Goal: Communication & Community: Answer question/provide support

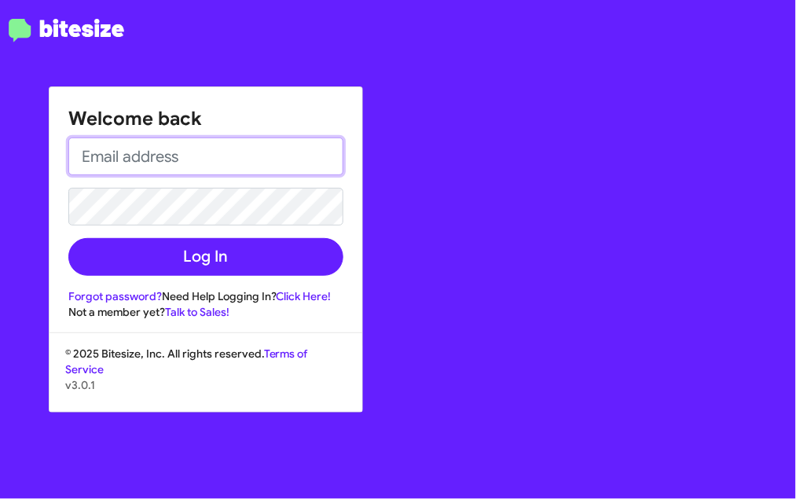
click at [204, 151] on input "email" at bounding box center [205, 157] width 275 height 38
type input "[EMAIL_ADDRESS][PERSON_NAME][DOMAIN_NAME]"
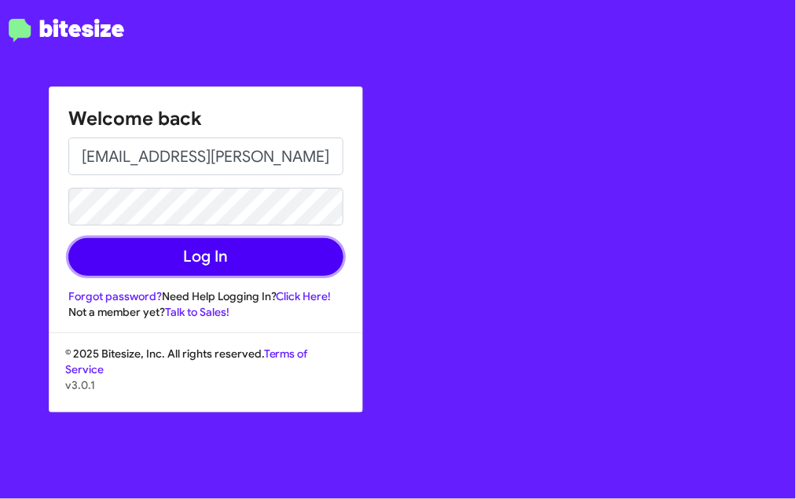
click at [228, 253] on button "Log In" at bounding box center [205, 257] width 275 height 38
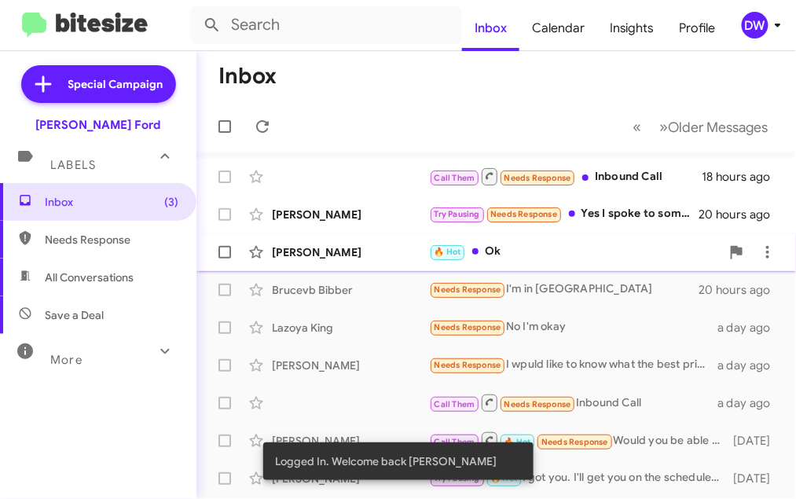
click at [337, 257] on div "[PERSON_NAME]" at bounding box center [350, 252] width 157 height 16
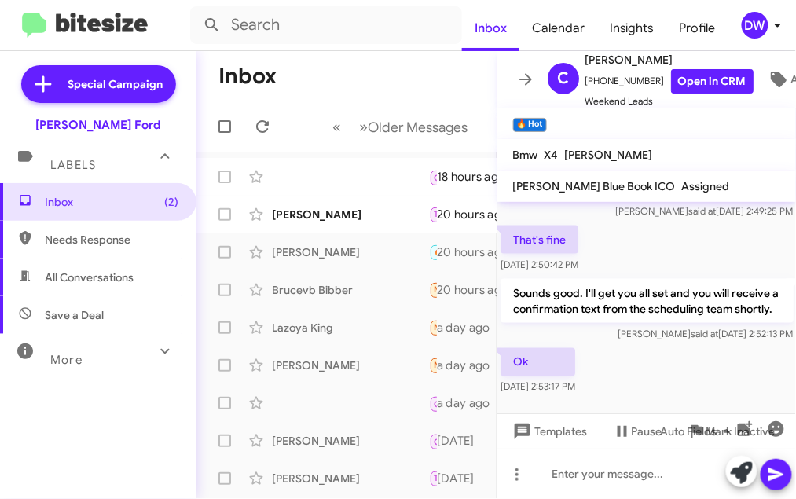
scroll to position [472, 0]
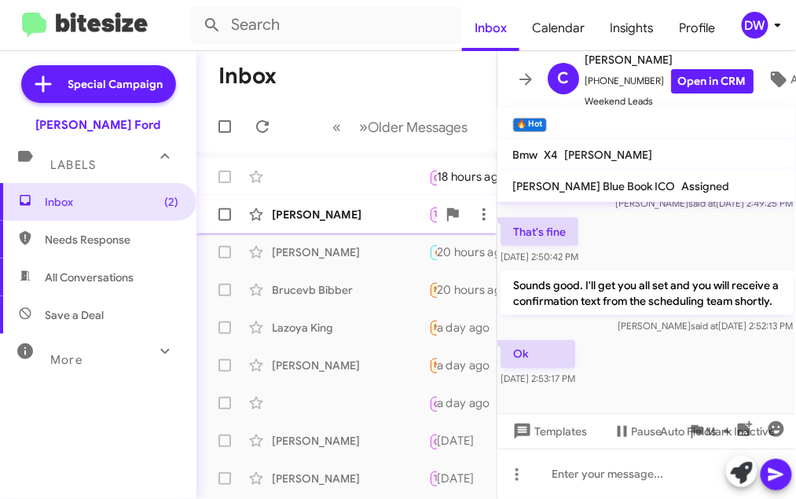
click at [370, 210] on div "[PERSON_NAME]" at bounding box center [350, 215] width 157 height 16
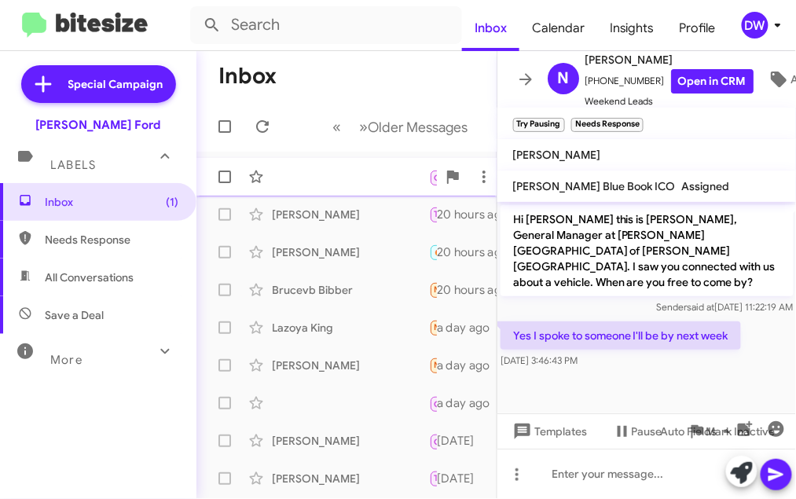
click at [336, 172] on div "Call Them Needs Response Inbound Call 18 hours ago" at bounding box center [346, 176] width 275 height 31
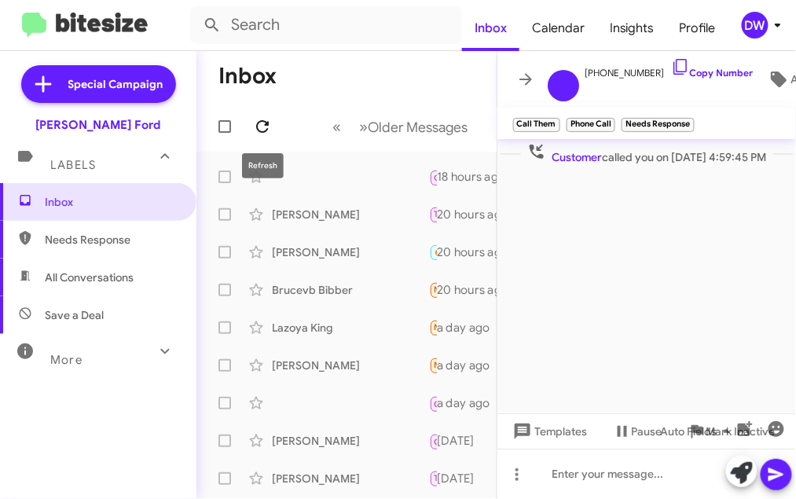
click at [266, 129] on icon at bounding box center [262, 126] width 19 height 19
click at [260, 125] on icon at bounding box center [262, 126] width 19 height 19
click at [259, 126] on icon at bounding box center [262, 126] width 19 height 19
click at [261, 128] on icon at bounding box center [262, 126] width 19 height 19
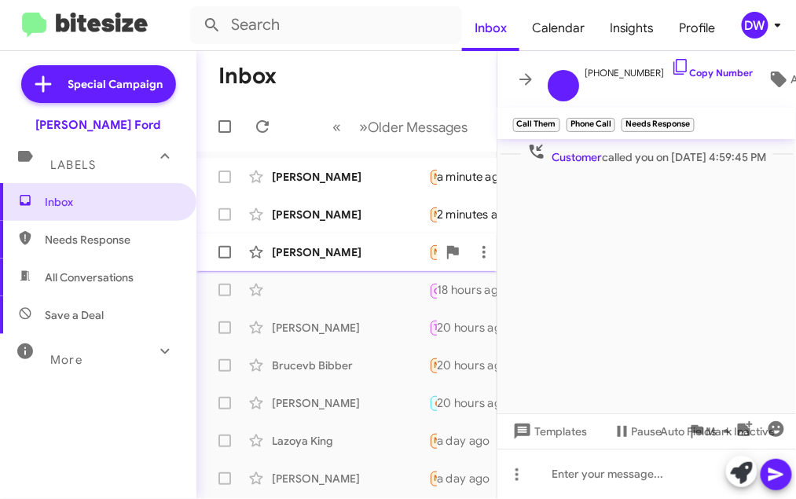
click at [324, 252] on div "[PERSON_NAME]" at bounding box center [350, 252] width 157 height 16
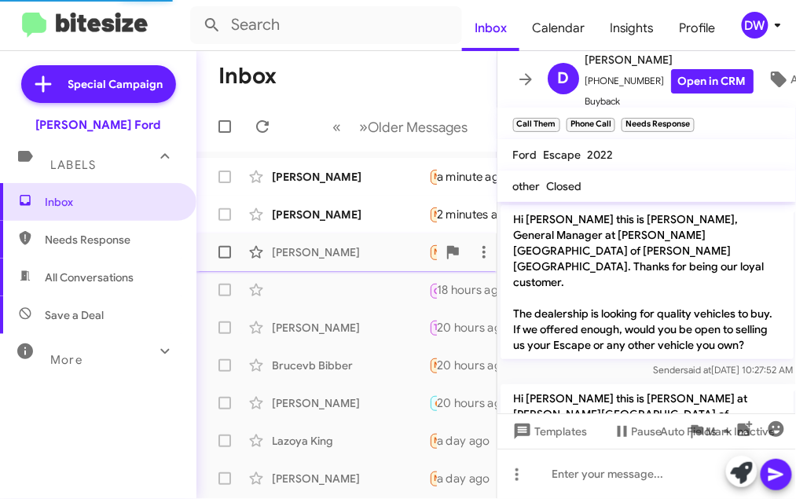
scroll to position [268, 0]
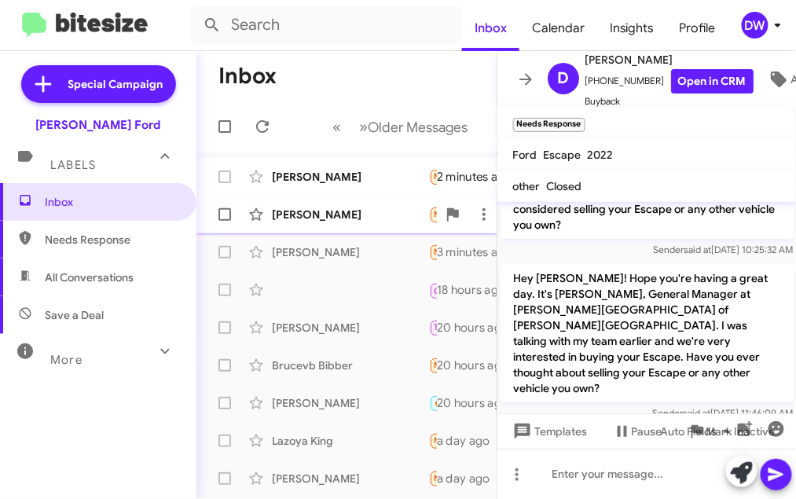
click at [334, 196] on span "[PERSON_NAME] Needs Response Call Them Yes, just waiting to hear your phone cal…" at bounding box center [346, 215] width 300 height 38
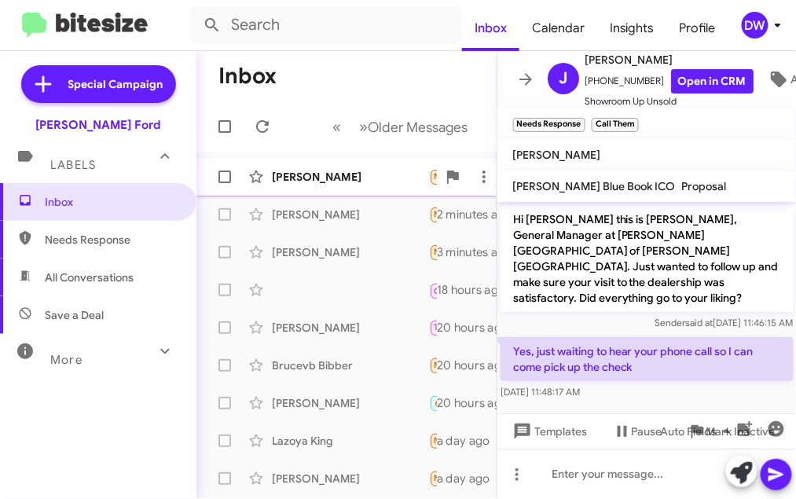
click at [344, 178] on div "[PERSON_NAME]" at bounding box center [350, 177] width 157 height 16
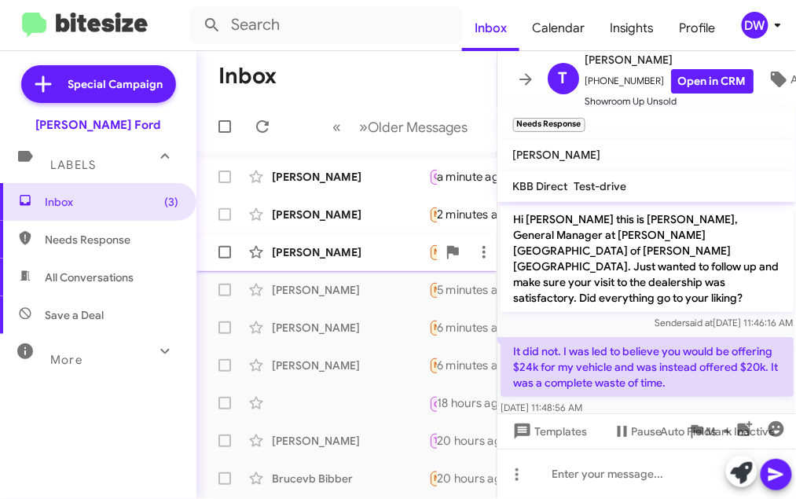
click at [317, 252] on div "[PERSON_NAME]" at bounding box center [350, 252] width 157 height 16
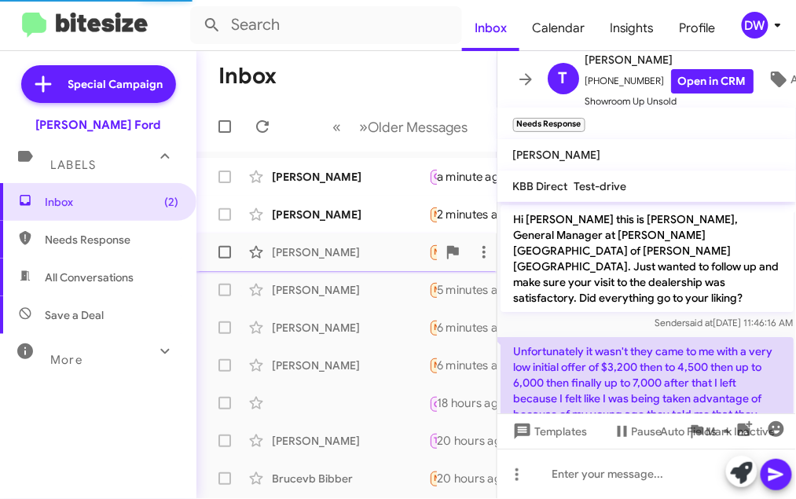
scroll to position [43, 0]
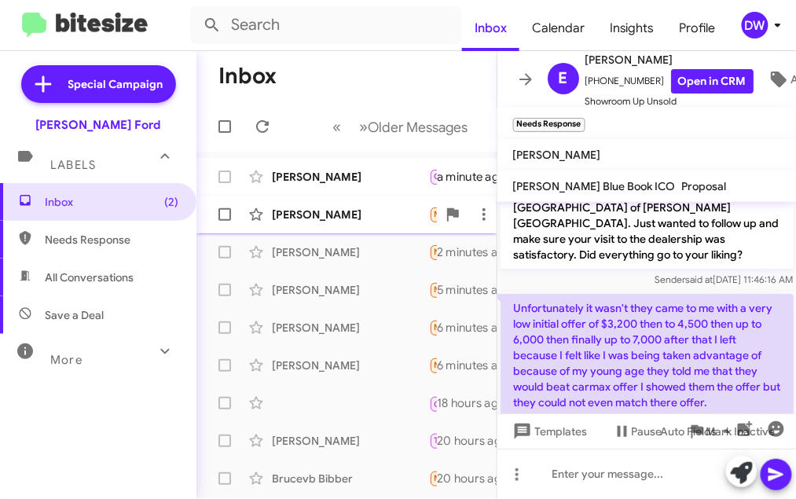
click at [334, 217] on div "[PERSON_NAME]" at bounding box center [350, 215] width 157 height 16
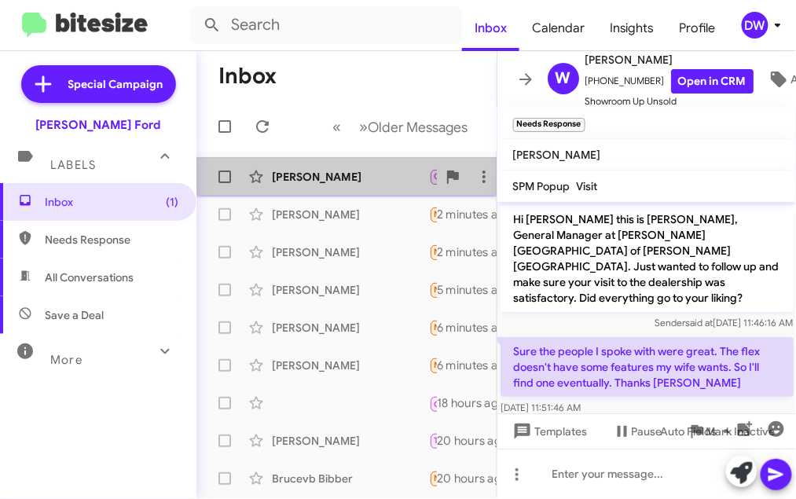
click at [352, 167] on div "[PERSON_NAME] Call Them Needs Response Hi unfortunately it did not. I would lik…" at bounding box center [346, 176] width 275 height 31
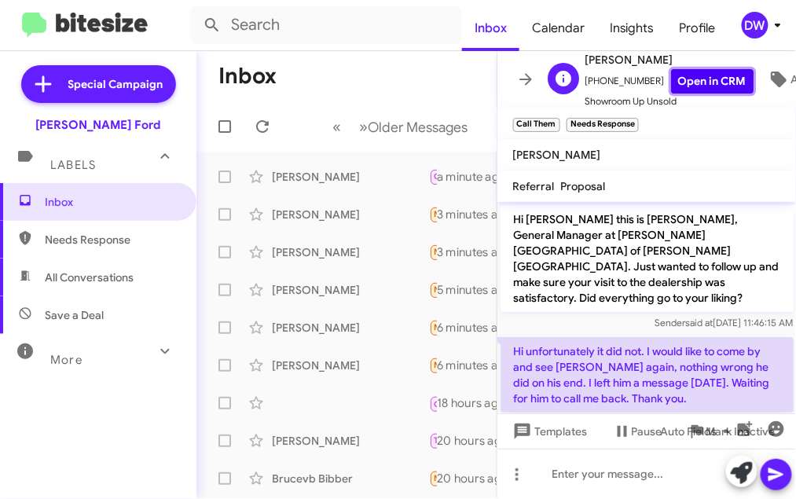
click at [687, 75] on link "Open in CRM" at bounding box center [712, 81] width 83 height 24
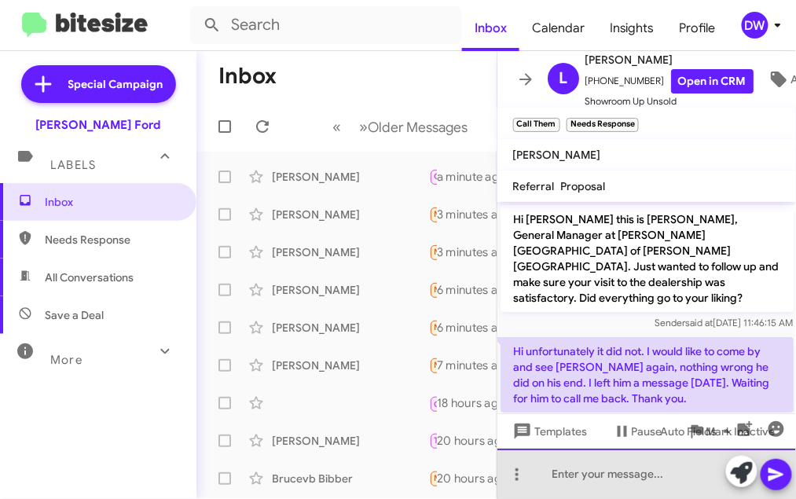
click at [566, 469] on div at bounding box center [646, 474] width 299 height 50
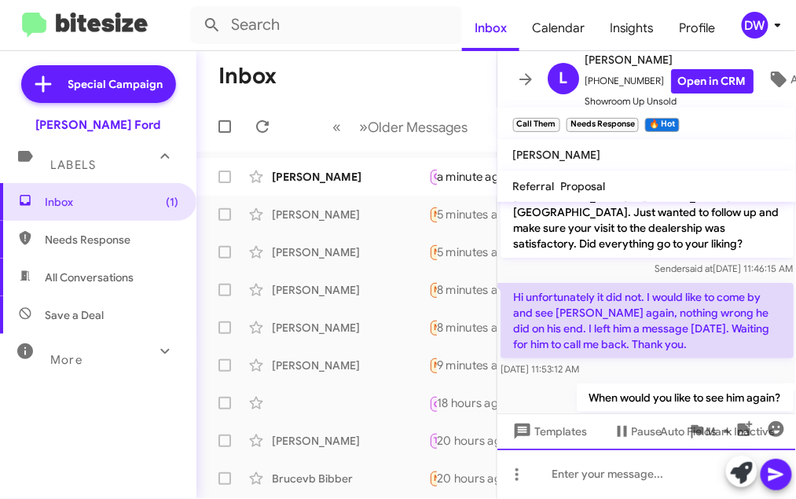
scroll to position [111, 0]
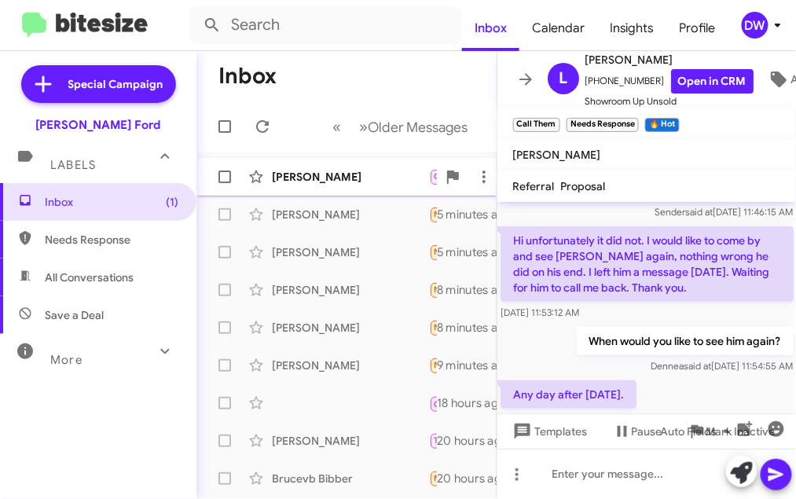
click at [290, 161] on div "[PERSON_NAME] Call Them Needs Response 🔥 Hot Any day after [DATE]. a minute ago" at bounding box center [346, 176] width 275 height 31
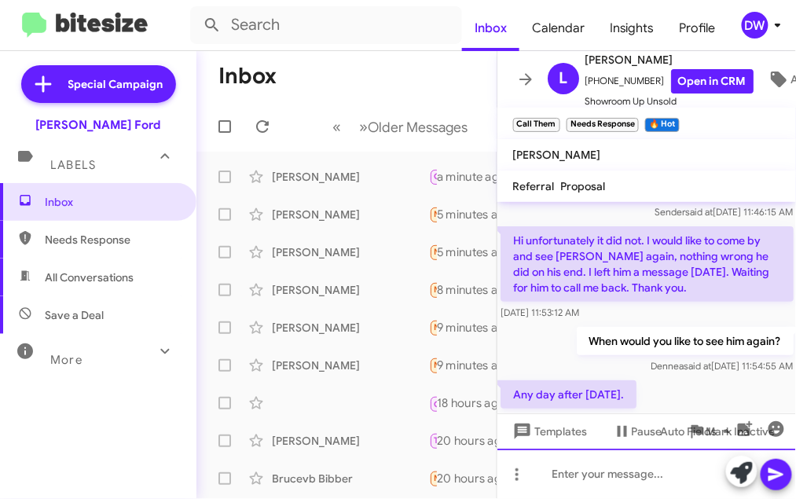
click at [540, 480] on div at bounding box center [646, 474] width 299 height 50
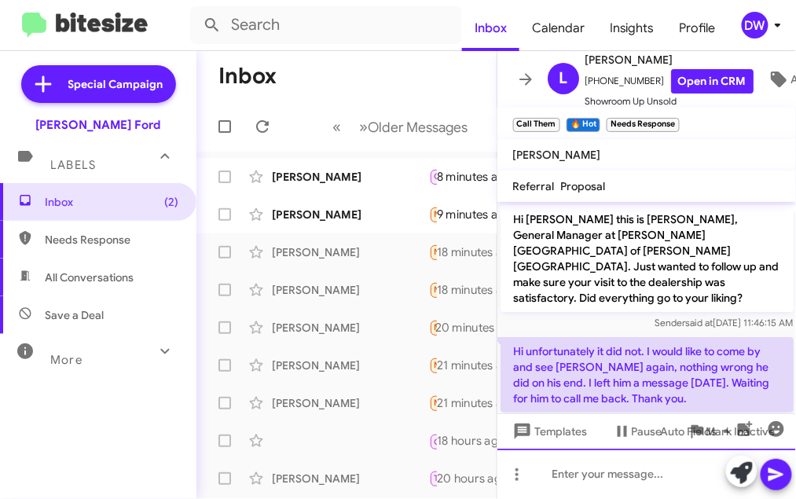
scroll to position [357, 0]
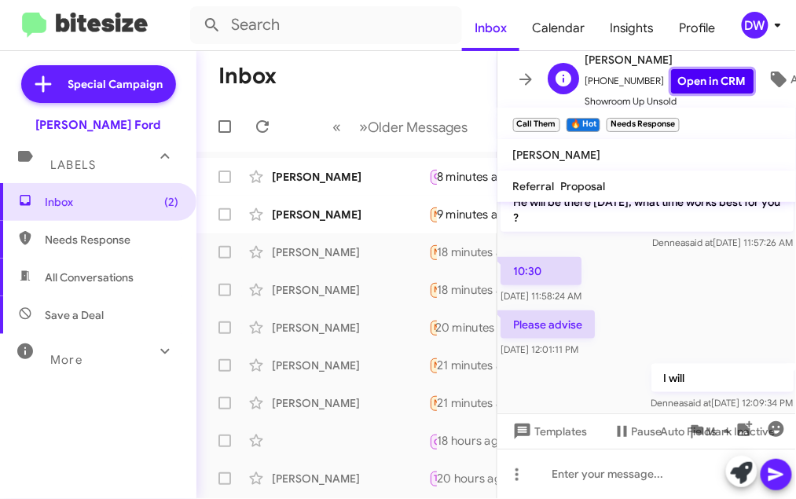
click at [710, 86] on link "Open in CRM" at bounding box center [712, 81] width 83 height 24
click at [300, 204] on div "[PERSON_NAME] Needs Response 🔥 Hot Co signer 10 minutes ago" at bounding box center [346, 214] width 275 height 31
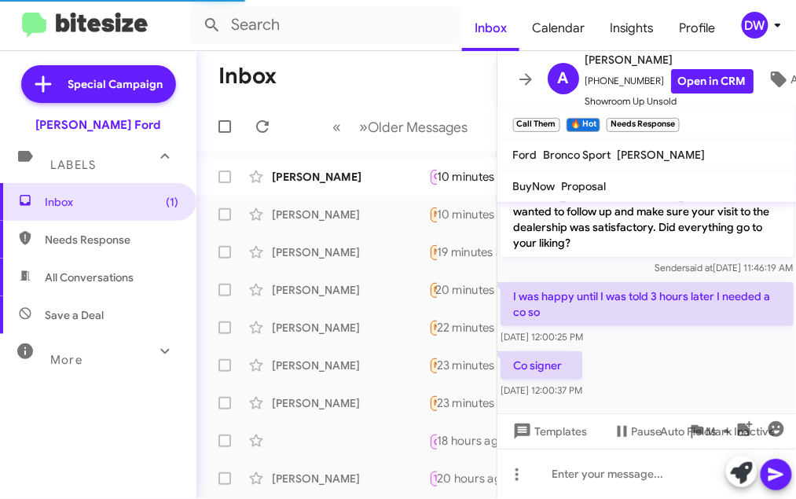
scroll to position [23, 0]
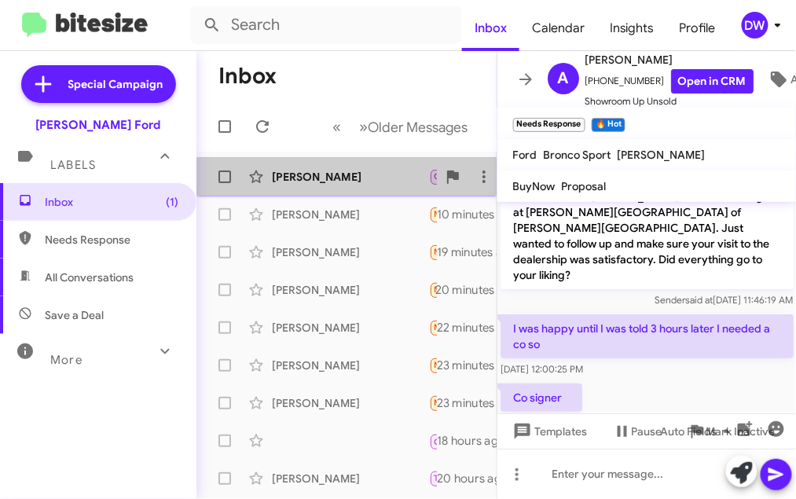
click at [352, 193] on span "[PERSON_NAME] Call Them 🔥 Hot Needs Response Please advise 10 minutes ago" at bounding box center [346, 177] width 300 height 38
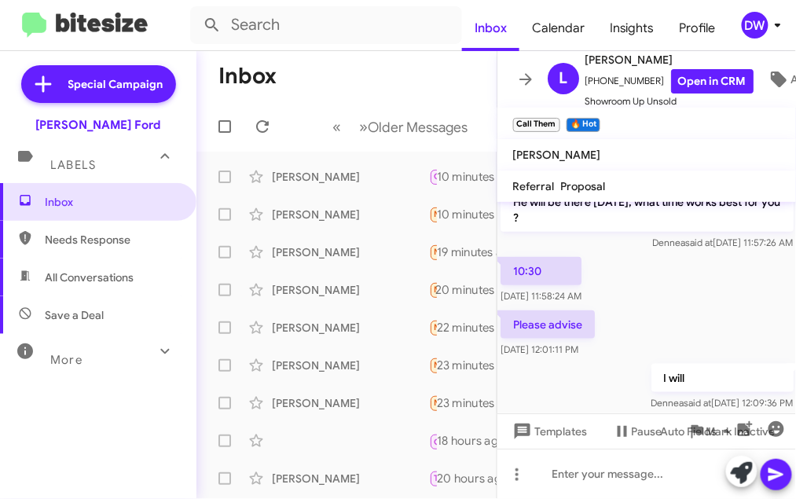
scroll to position [357, 0]
click at [268, 127] on icon at bounding box center [262, 126] width 19 height 19
click at [287, 183] on div "[PERSON_NAME]" at bounding box center [350, 177] width 157 height 16
click at [259, 134] on icon at bounding box center [262, 126] width 19 height 19
click at [263, 132] on icon at bounding box center [262, 126] width 13 height 13
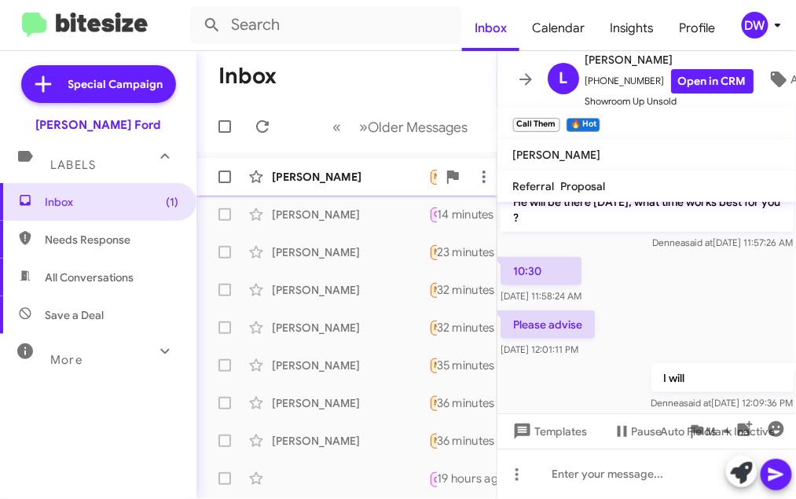
click at [333, 181] on div "[PERSON_NAME]" at bounding box center [350, 177] width 157 height 16
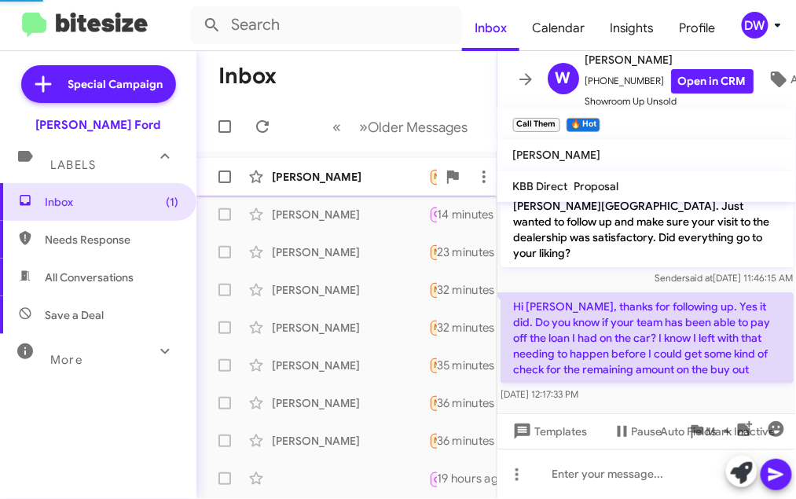
scroll to position [12, 0]
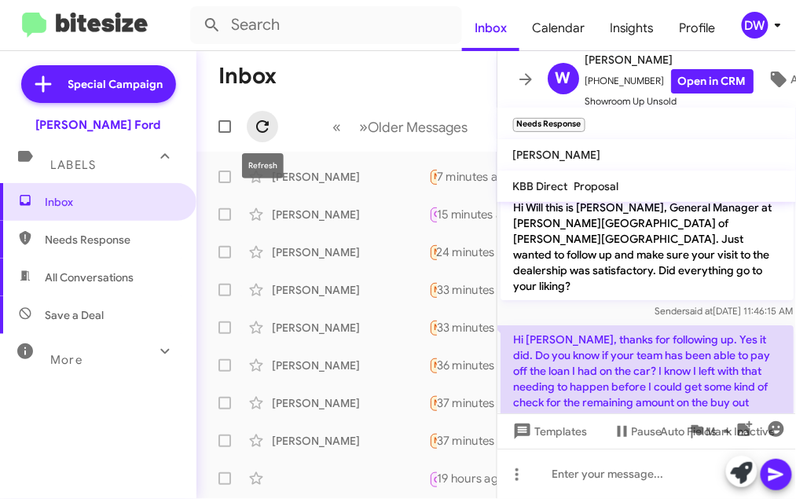
click at [264, 129] on icon at bounding box center [262, 126] width 19 height 19
click at [269, 133] on icon at bounding box center [262, 126] width 19 height 19
click at [261, 119] on icon at bounding box center [262, 126] width 19 height 19
click at [263, 122] on icon at bounding box center [262, 126] width 19 height 19
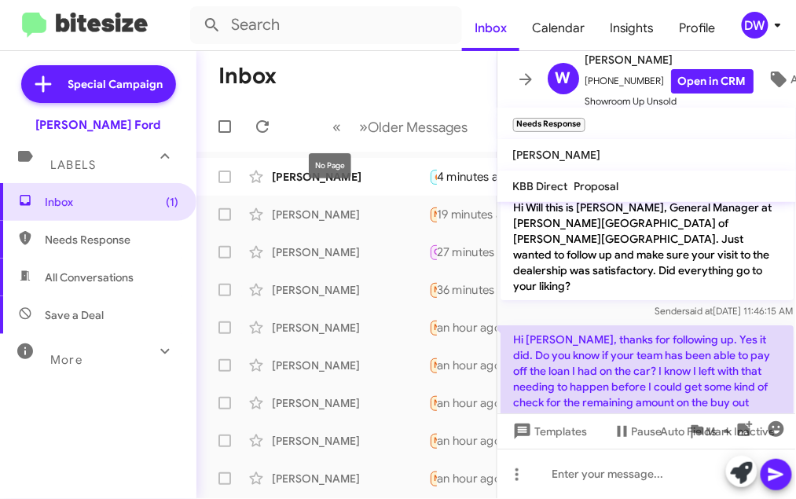
click at [328, 177] on div "No Page" at bounding box center [330, 165] width 42 height 25
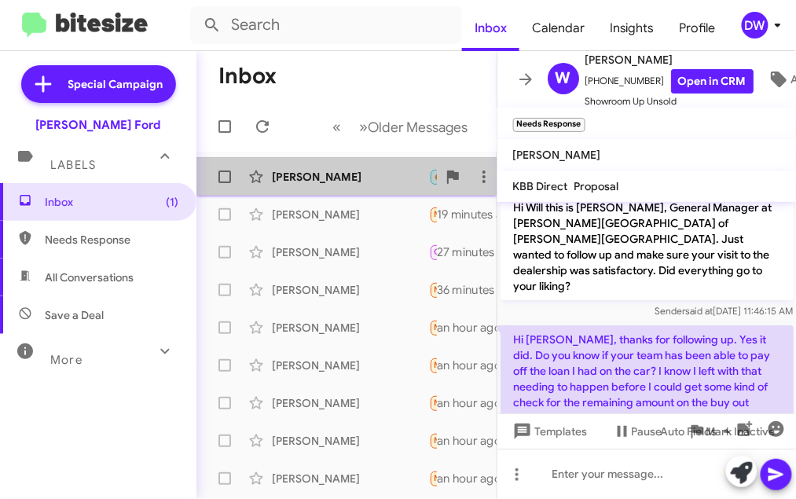
click at [372, 179] on div "[PERSON_NAME]" at bounding box center [350, 177] width 157 height 16
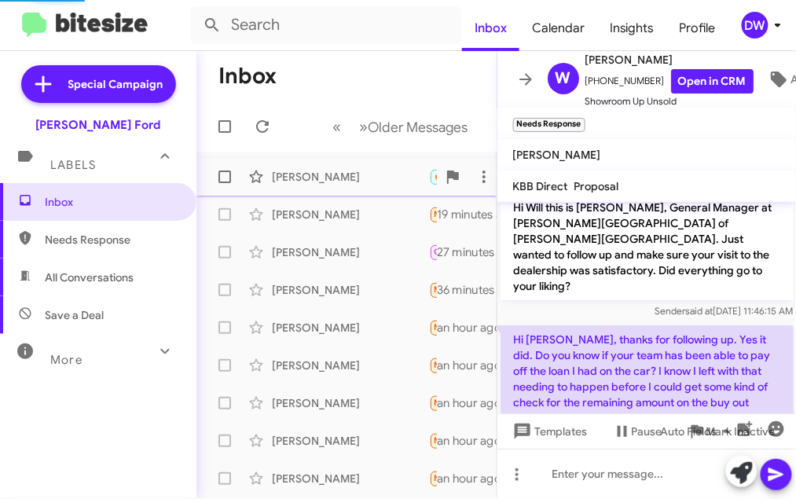
scroll to position [232, 0]
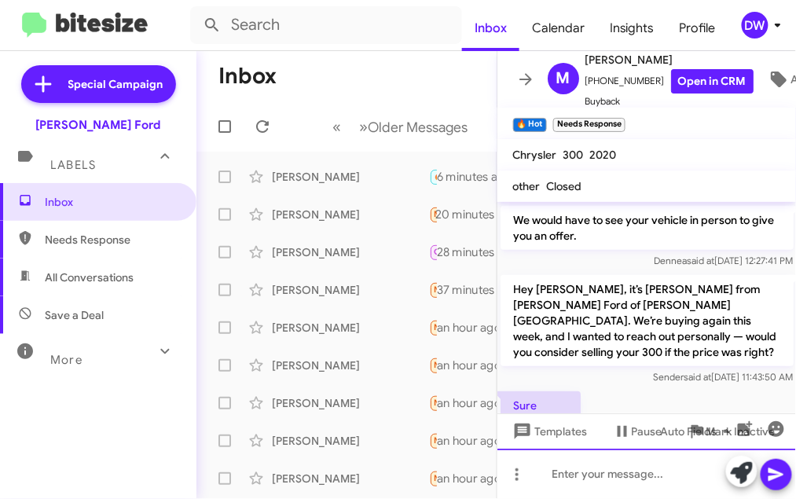
click at [578, 475] on div at bounding box center [646, 474] width 299 height 50
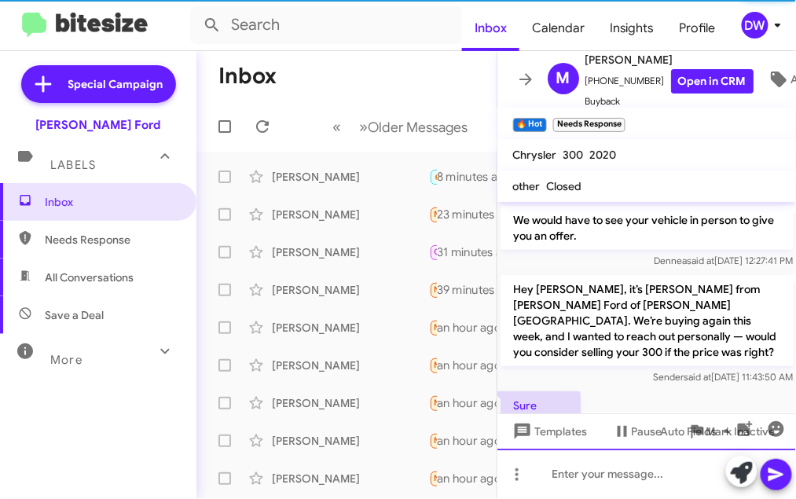
scroll to position [0, 0]
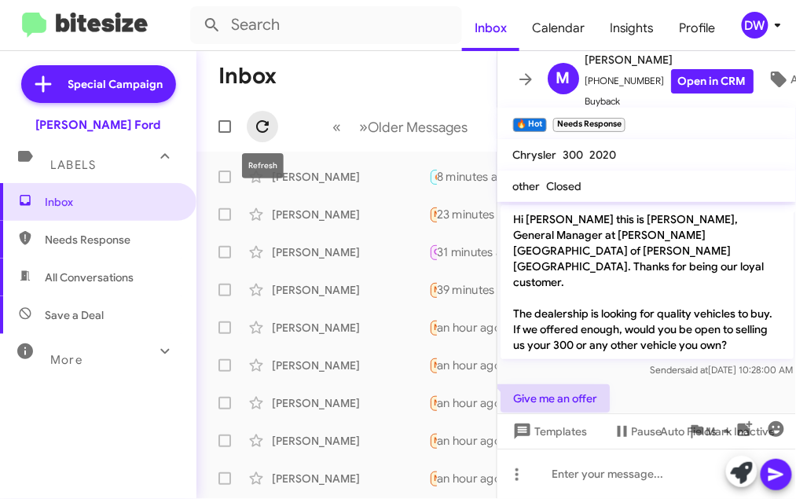
click at [265, 132] on icon at bounding box center [262, 126] width 19 height 19
click at [262, 133] on icon at bounding box center [262, 126] width 19 height 19
click at [256, 134] on icon at bounding box center [262, 126] width 19 height 19
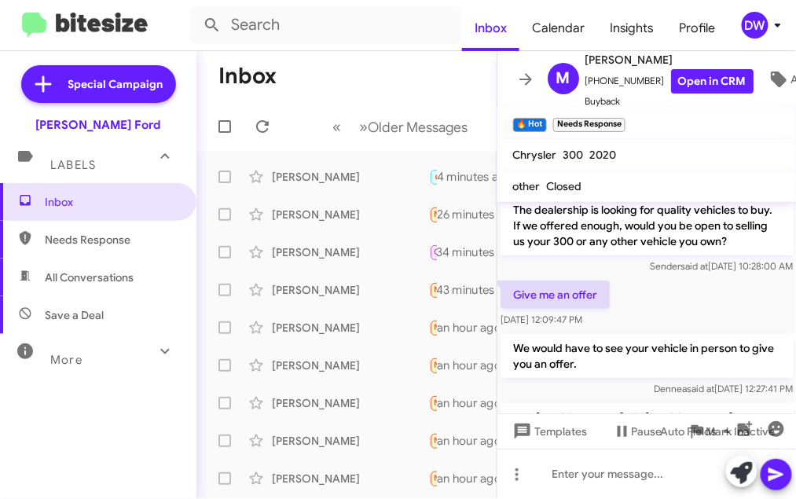
scroll to position [289, 0]
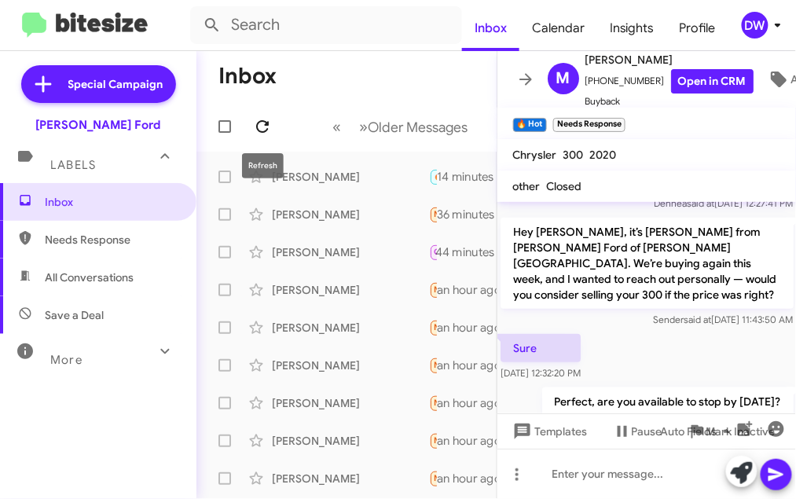
click at [261, 133] on icon at bounding box center [262, 126] width 19 height 19
click at [270, 128] on icon at bounding box center [262, 126] width 19 height 19
click at [258, 120] on icon at bounding box center [262, 126] width 19 height 19
click at [265, 115] on button at bounding box center [262, 126] width 31 height 31
click at [270, 129] on icon at bounding box center [262, 126] width 19 height 19
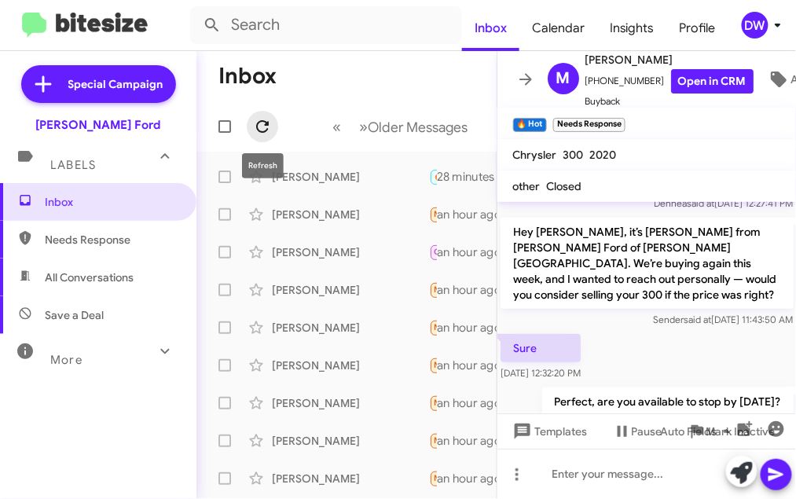
click at [267, 133] on icon at bounding box center [262, 126] width 19 height 19
click at [263, 120] on icon at bounding box center [262, 126] width 13 height 13
click at [269, 127] on icon at bounding box center [262, 126] width 19 height 19
click at [267, 127] on icon at bounding box center [262, 126] width 19 height 19
click at [271, 129] on icon at bounding box center [262, 126] width 19 height 19
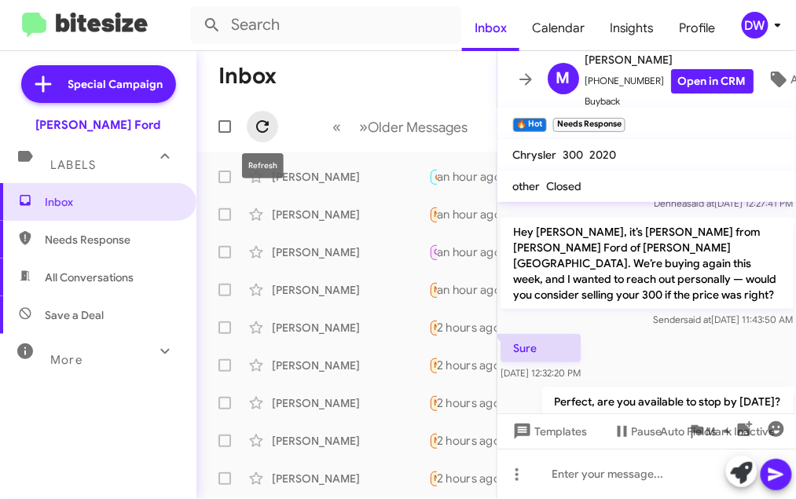
click at [270, 128] on icon at bounding box center [262, 126] width 19 height 19
click at [269, 119] on icon at bounding box center [262, 126] width 19 height 19
click at [259, 123] on icon at bounding box center [262, 126] width 19 height 19
click at [262, 130] on icon at bounding box center [262, 126] width 19 height 19
click at [263, 126] on icon at bounding box center [262, 126] width 19 height 19
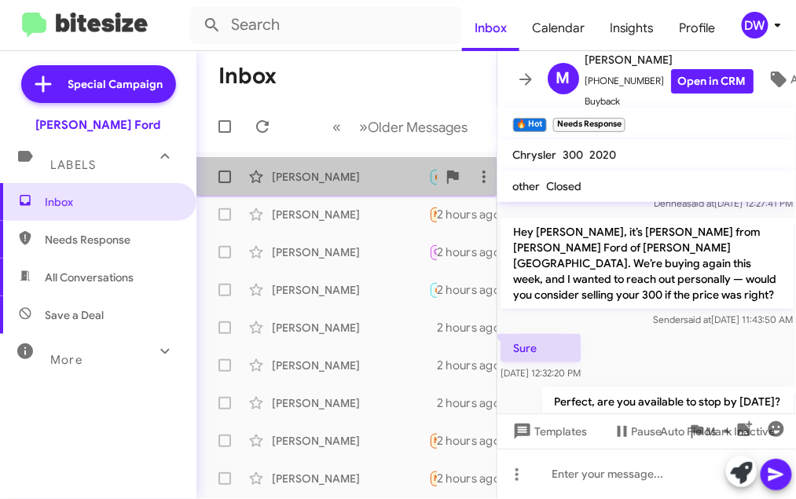
click at [290, 183] on div "[PERSON_NAME]" at bounding box center [350, 177] width 157 height 16
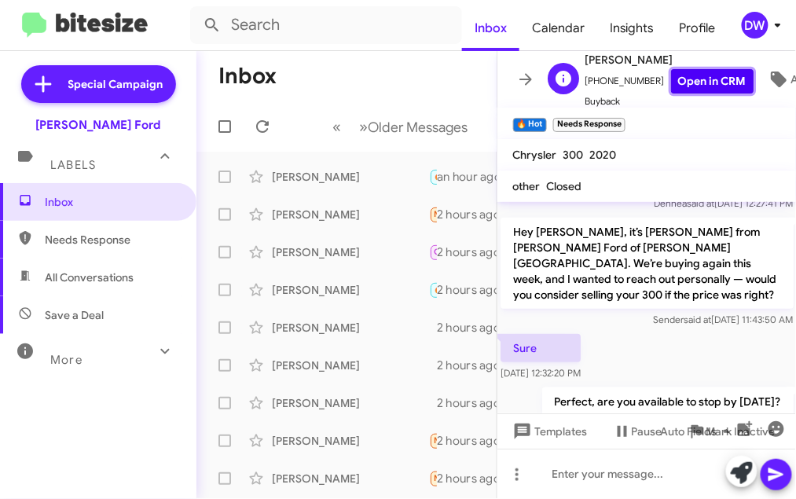
click at [699, 89] on link "Open in CRM" at bounding box center [712, 81] width 83 height 24
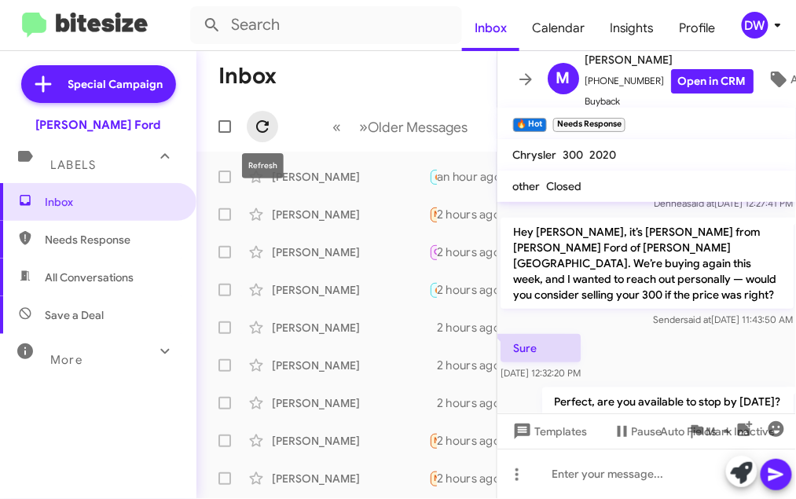
click at [260, 127] on icon at bounding box center [262, 126] width 19 height 19
click at [265, 124] on icon at bounding box center [262, 126] width 13 height 13
click at [255, 118] on icon at bounding box center [262, 126] width 19 height 19
click at [255, 123] on icon at bounding box center [262, 126] width 19 height 19
click at [274, 124] on span at bounding box center [262, 126] width 31 height 19
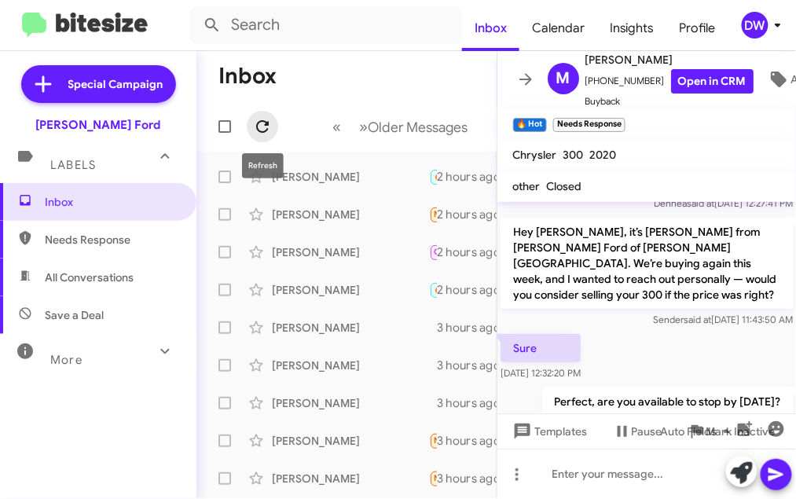
click at [268, 127] on icon at bounding box center [262, 126] width 19 height 19
click at [260, 123] on icon at bounding box center [262, 126] width 19 height 19
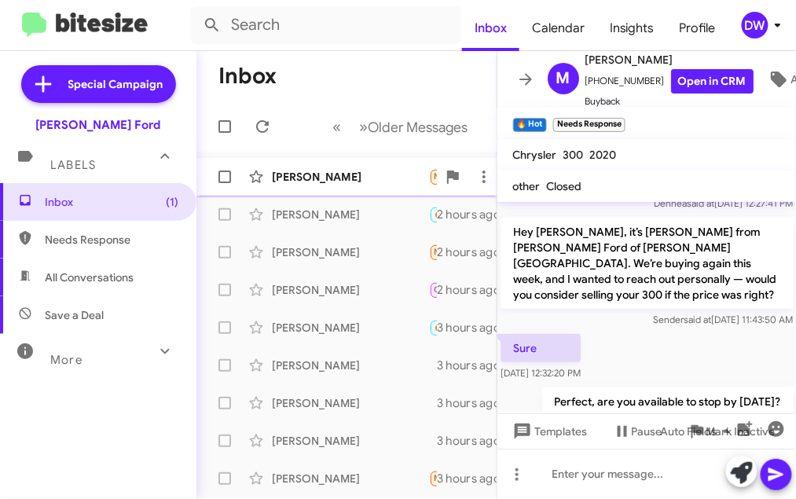
click at [294, 172] on div "[PERSON_NAME]" at bounding box center [350, 177] width 157 height 16
